Goal: Transaction & Acquisition: Purchase product/service

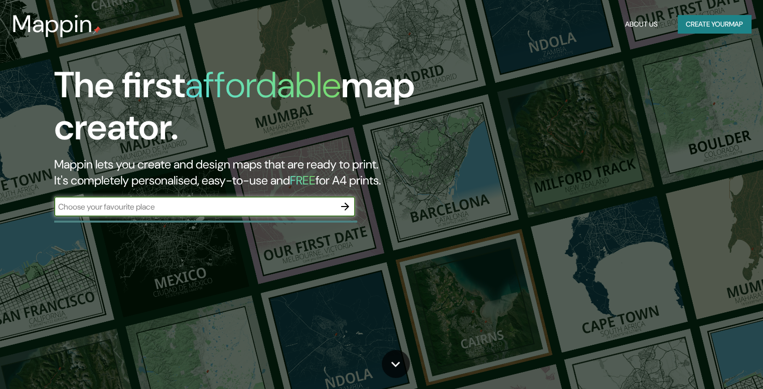
click at [335, 209] on button "button" at bounding box center [345, 207] width 20 height 20
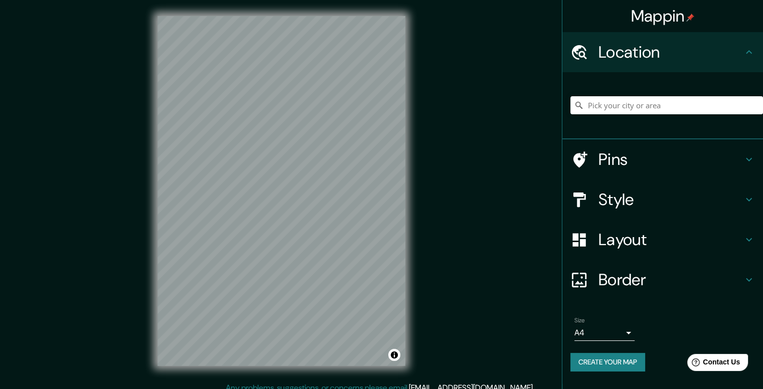
drag, startPoint x: 599, startPoint y: 117, endPoint x: 601, endPoint y: 111, distance: 6.2
click at [600, 115] on div at bounding box center [666, 105] width 193 height 50
click at [601, 111] on input "Pick your city or area" at bounding box center [666, 105] width 193 height 18
click at [604, 109] on input "China" at bounding box center [666, 105] width 193 height 18
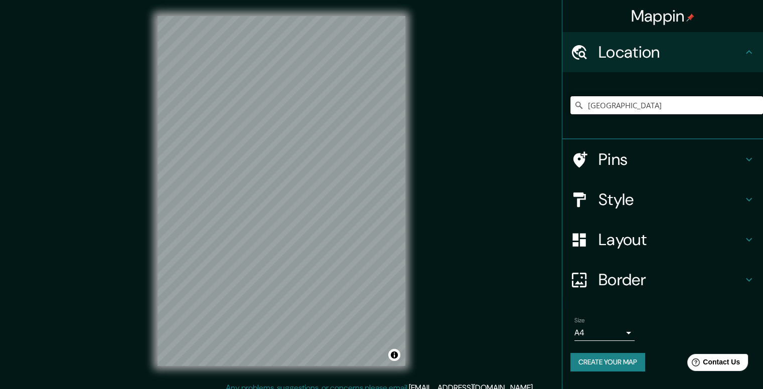
click at [604, 109] on input "China" at bounding box center [666, 105] width 193 height 18
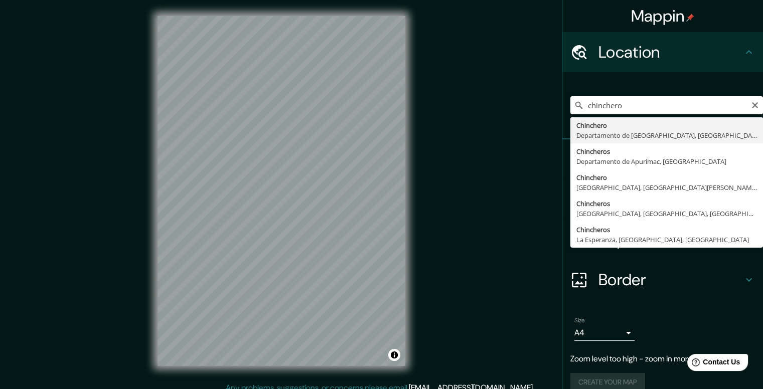
type input "Chinchero, Departamento de Cusco, Perú"
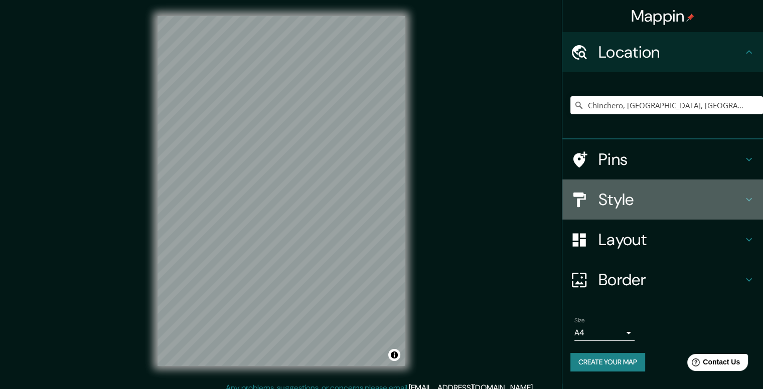
click at [724, 198] on h4 "Style" at bounding box center [670, 200] width 144 height 20
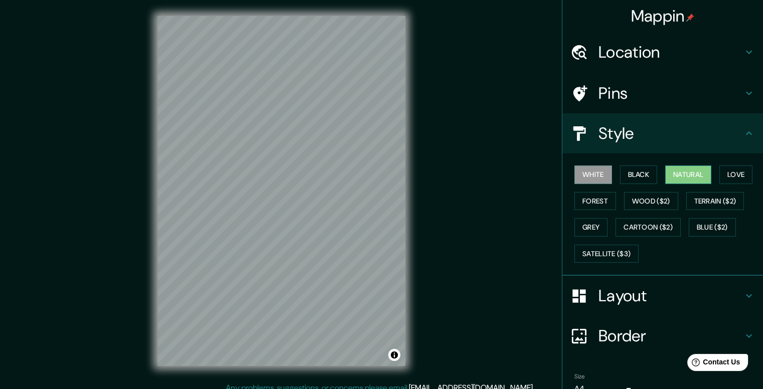
click at [678, 174] on button "Natural" at bounding box center [688, 175] width 46 height 19
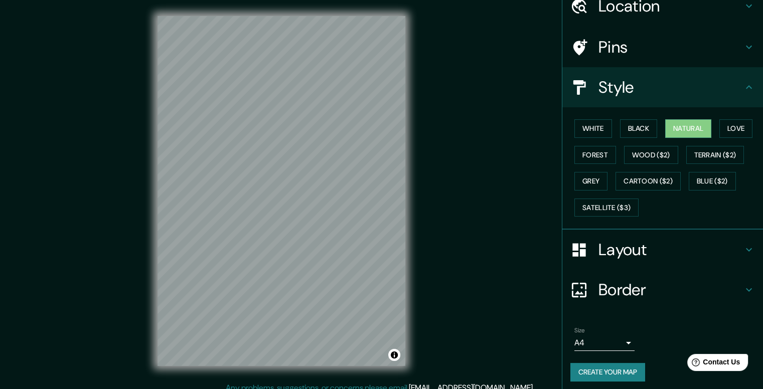
scroll to position [49, 0]
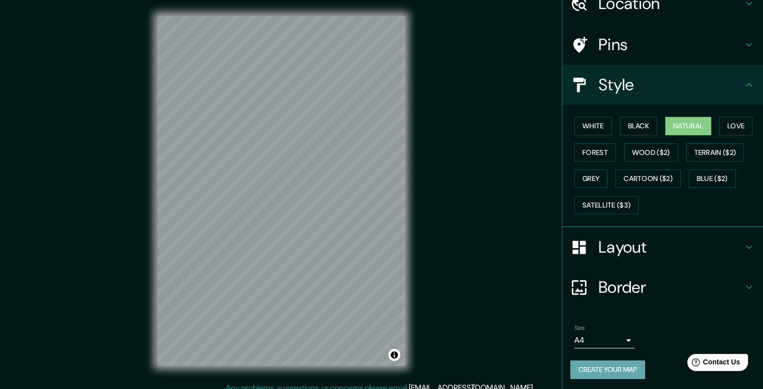
click at [614, 368] on button "Create your map" at bounding box center [607, 370] width 75 height 19
